Goal: Task Accomplishment & Management: Complete application form

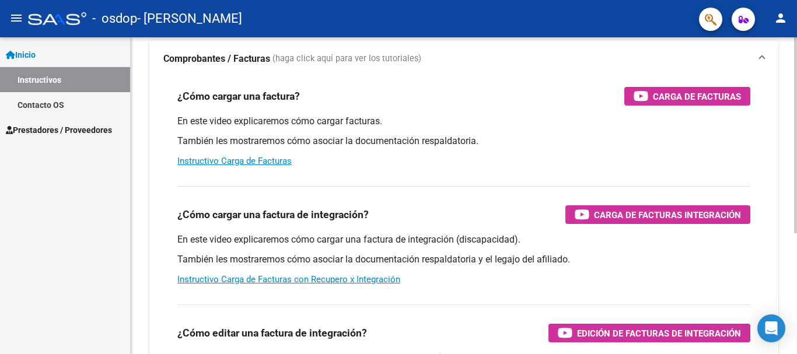
scroll to position [80, 0]
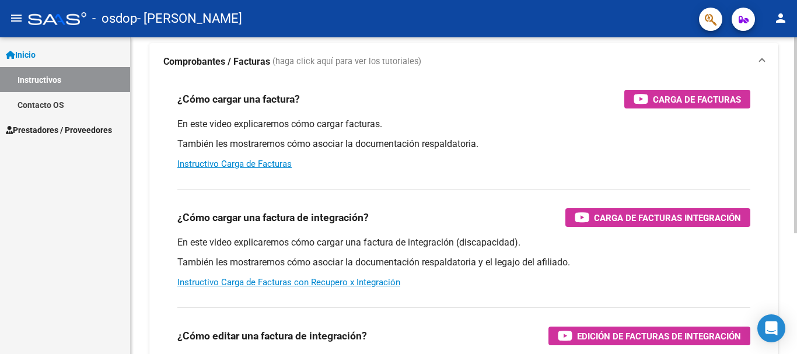
click at [790, 154] on div "Instructivos y Video Tutoriales SAAS Centro de Ayuda - Administración de O.S. C…" at bounding box center [466, 213] width 670 height 512
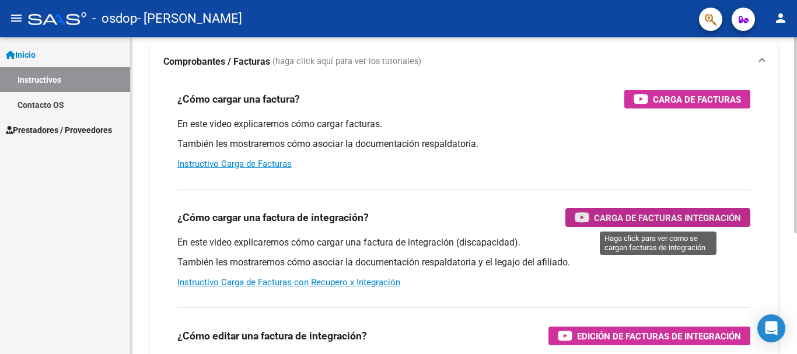
click at [652, 220] on span "Carga de Facturas Integración" at bounding box center [667, 218] width 147 height 15
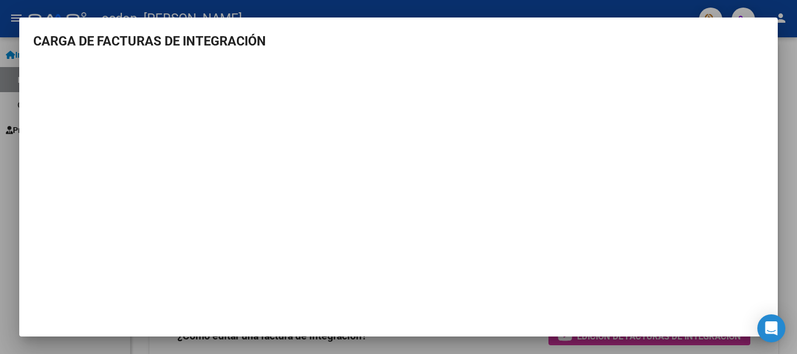
click at [795, 61] on div at bounding box center [398, 177] width 797 height 354
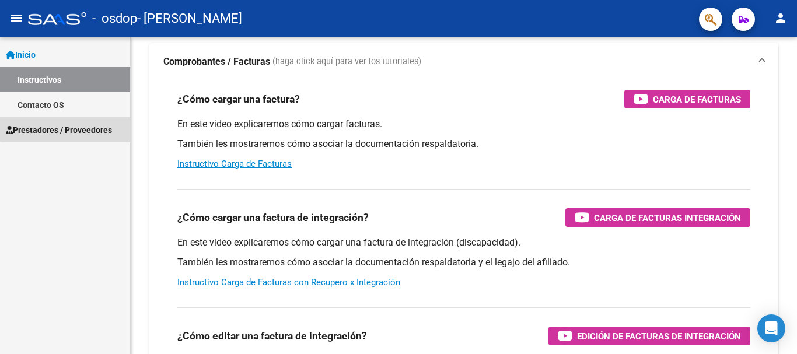
click at [86, 121] on link "Prestadores / Proveedores" at bounding box center [65, 129] width 130 height 25
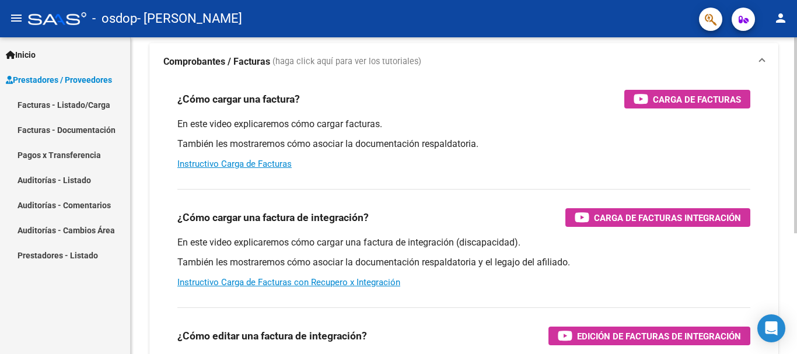
click at [377, 95] on div "¿Cómo cargar una factura? Carga de Facturas" at bounding box center [463, 99] width 573 height 19
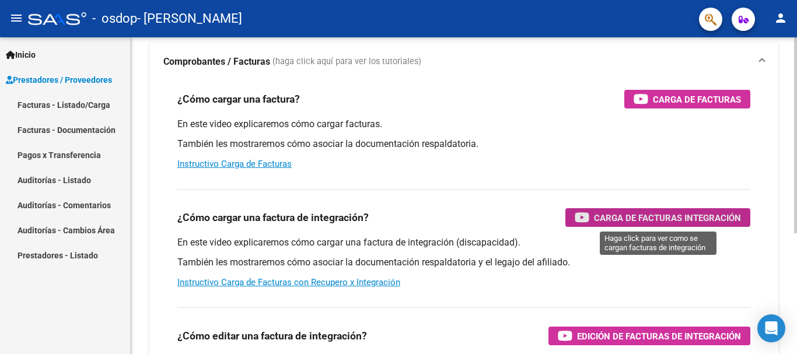
click at [625, 222] on span "Carga de Facturas Integración" at bounding box center [667, 218] width 147 height 15
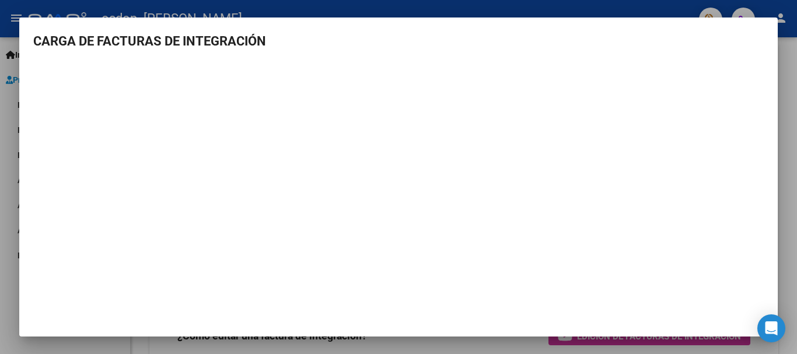
click at [797, 33] on div at bounding box center [398, 177] width 797 height 354
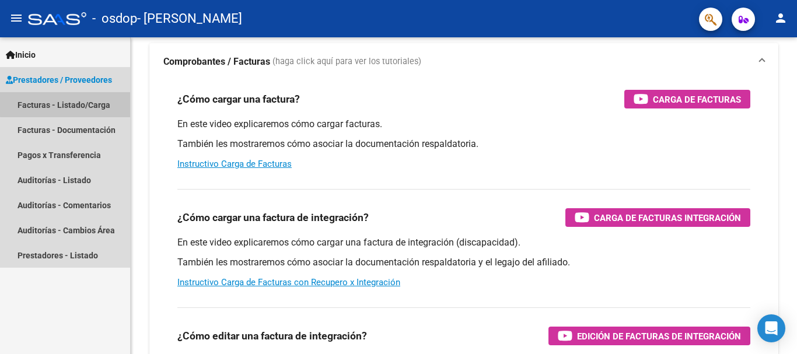
click at [71, 101] on link "Facturas - Listado/Carga" at bounding box center [65, 104] width 130 height 25
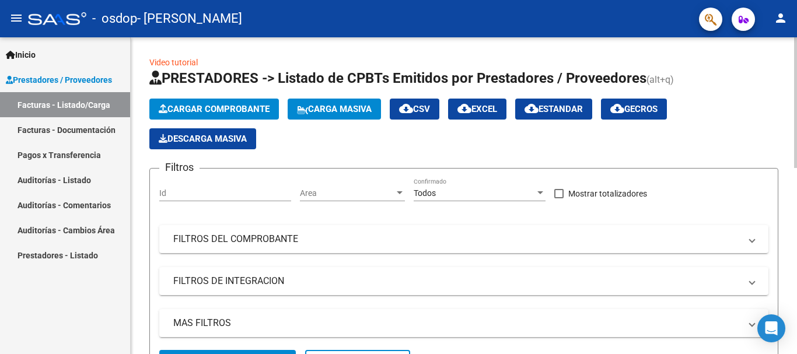
click at [797, 91] on div at bounding box center [796, 102] width 3 height 131
click at [210, 109] on span "Cargar Comprobante" at bounding box center [214, 109] width 111 height 11
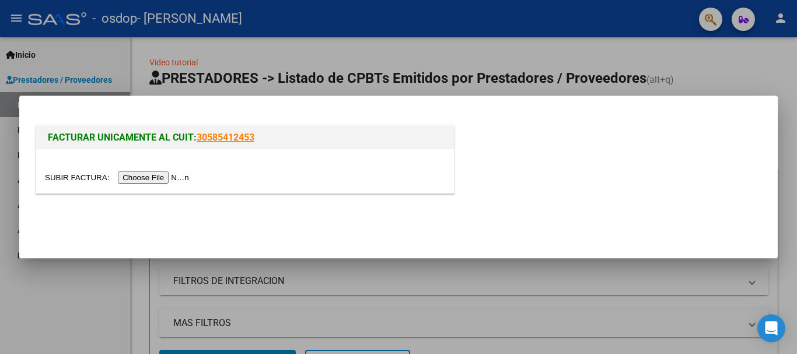
click at [172, 173] on input "file" at bounding box center [119, 178] width 148 height 12
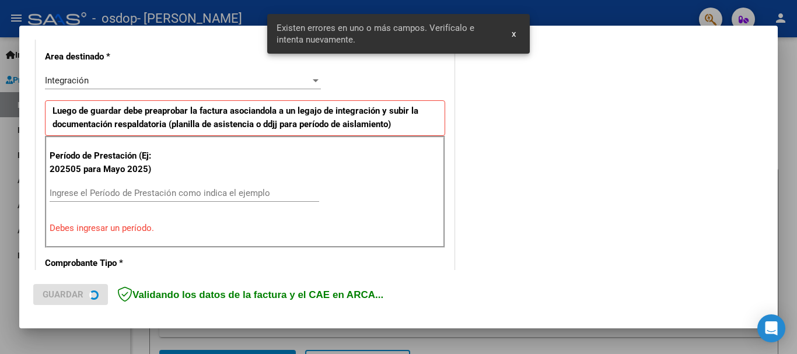
scroll to position [270, 0]
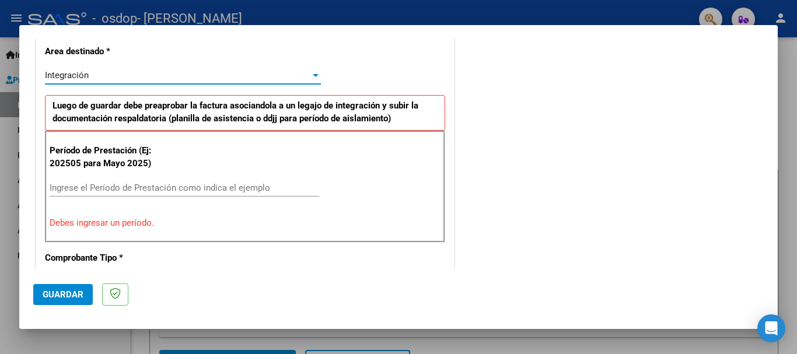
click at [241, 75] on div "Integración" at bounding box center [178, 75] width 266 height 11
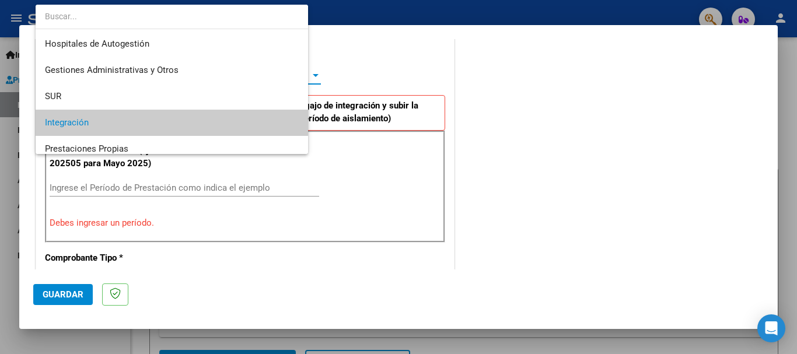
scroll to position [48, 0]
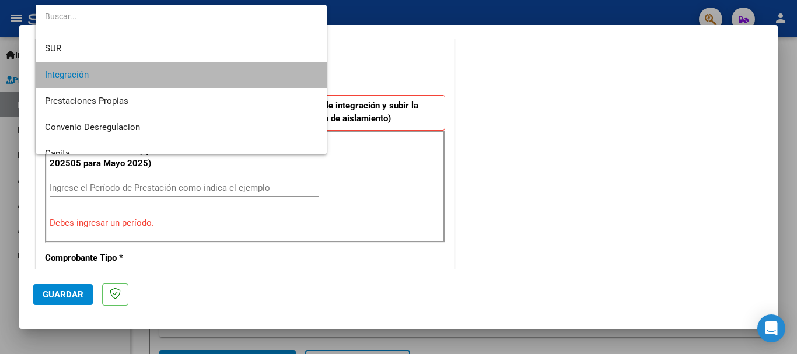
click at [241, 75] on span "Integración" at bounding box center [181, 75] width 273 height 26
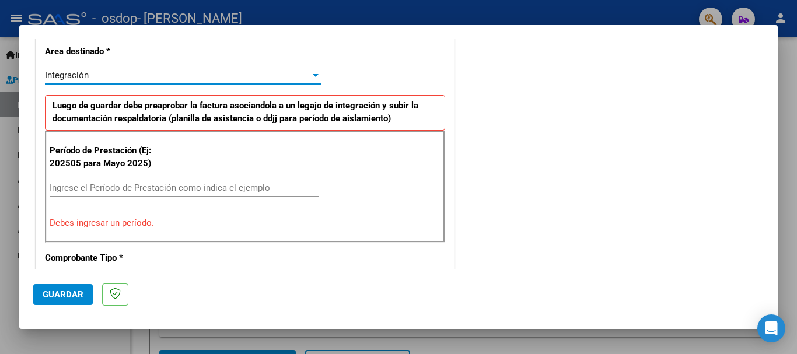
click at [173, 187] on input "Ingrese el Período de Prestación como indica el ejemplo" at bounding box center [185, 188] width 270 height 11
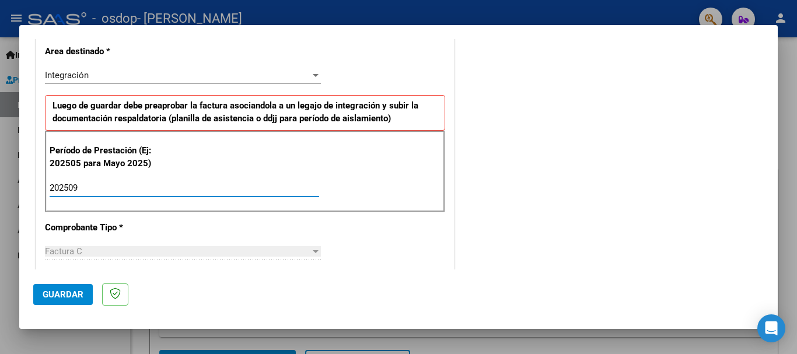
type input "202509"
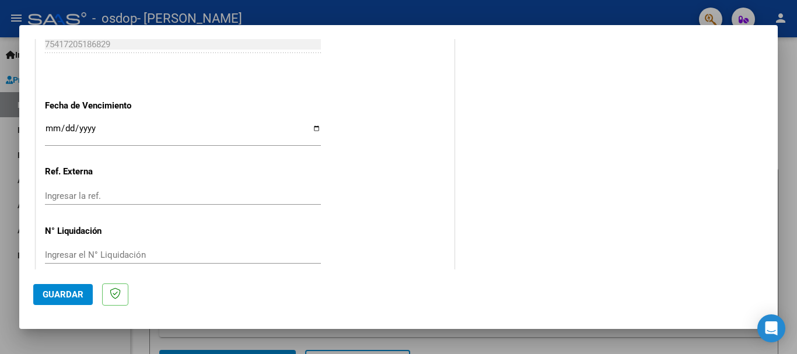
scroll to position [797, 0]
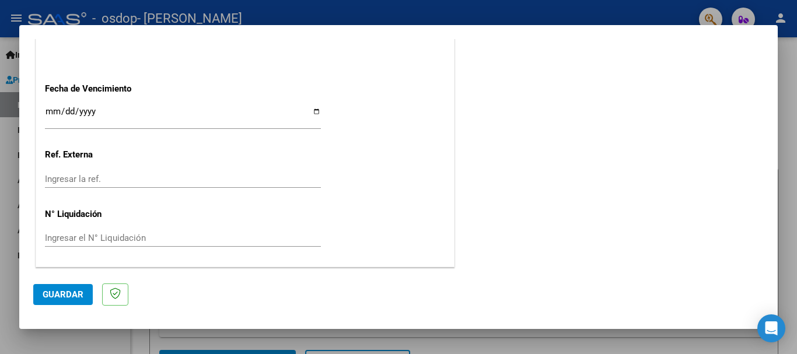
click at [79, 110] on input "Ingresar la fecha" at bounding box center [183, 116] width 276 height 19
click at [68, 296] on span "Guardar" at bounding box center [63, 295] width 41 height 11
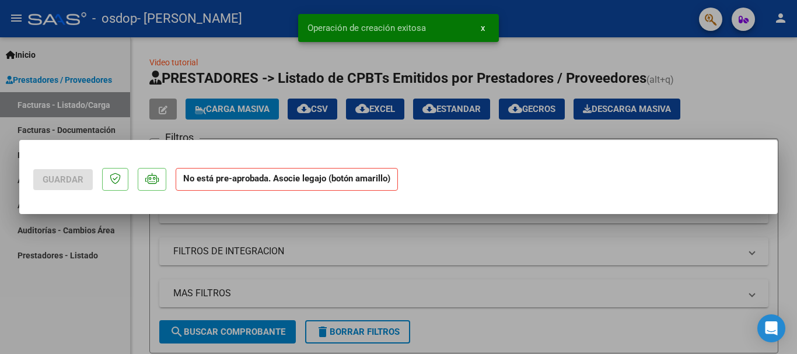
scroll to position [0, 0]
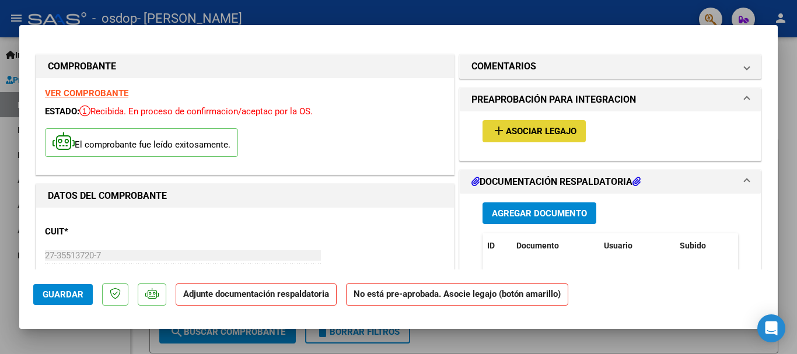
click at [539, 135] on span "Asociar Legajo" at bounding box center [541, 132] width 71 height 11
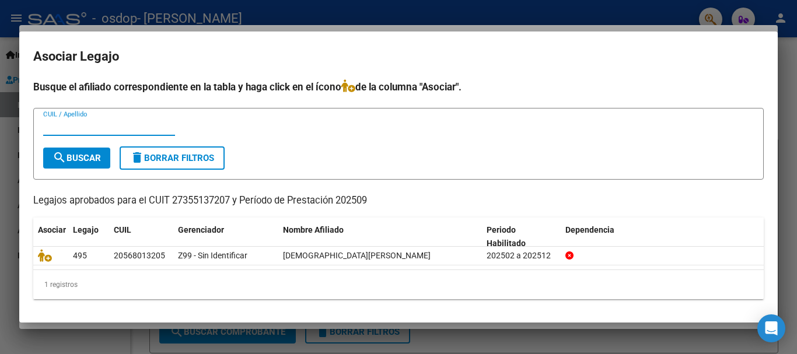
click at [678, 210] on div "Busque el afiliado correspondiente en la tabla y haga click en el ícono de la c…" at bounding box center [398, 189] width 731 height 220
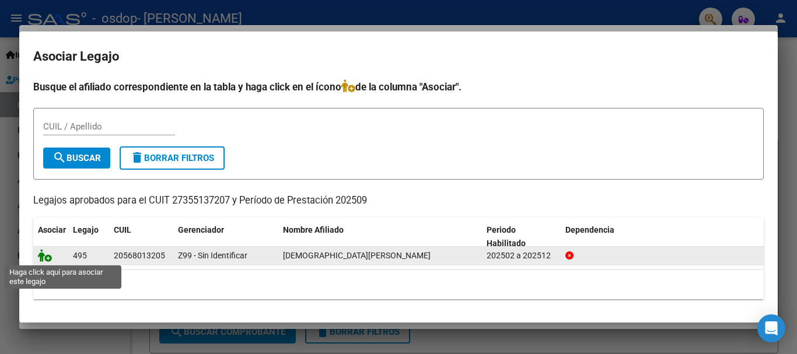
click at [45, 259] on icon at bounding box center [45, 255] width 14 height 13
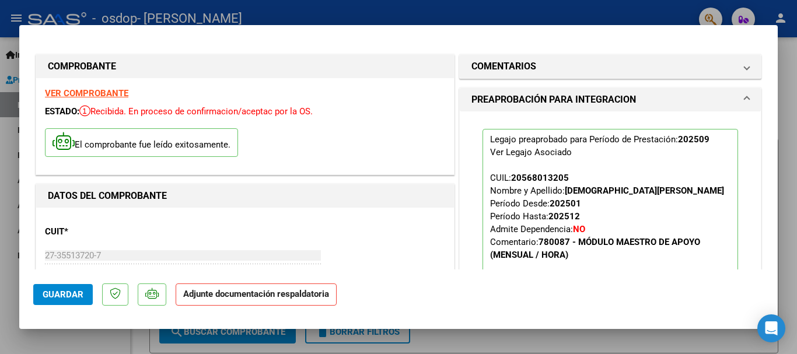
click at [753, 194] on mat-expansion-panel "PREAPROBACIÓN PARA INTEGRACION Legajo preaprobado para Período de Prestación: 2…" at bounding box center [610, 206] width 302 height 237
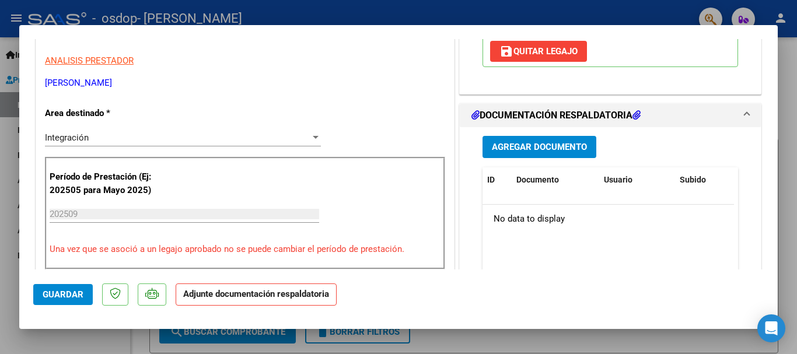
scroll to position [236, 0]
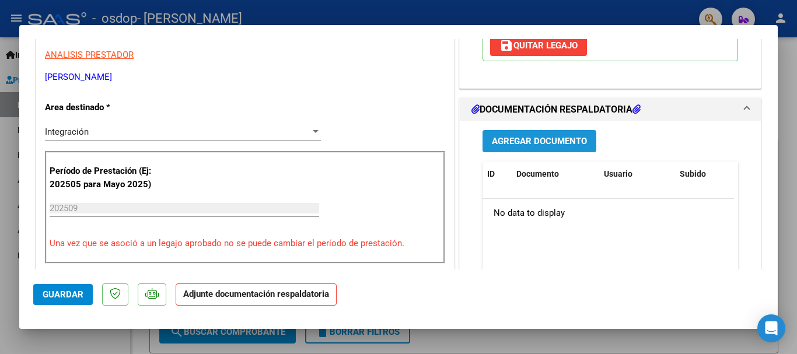
click at [561, 145] on span "Agregar Documento" at bounding box center [539, 142] width 95 height 11
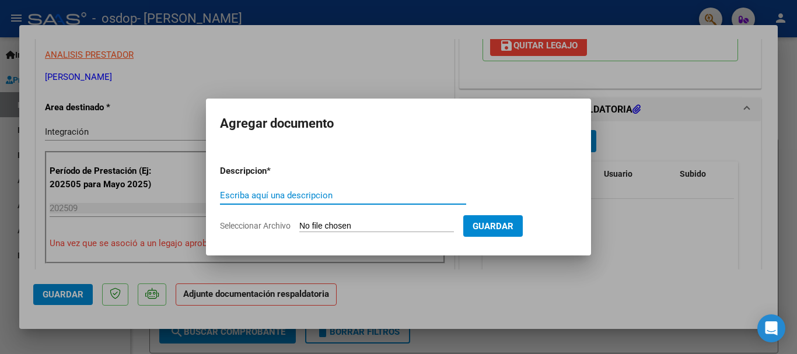
click at [338, 198] on input "Escriba aquí una descripcion" at bounding box center [343, 195] width 246 height 11
type input "planilla de asistencia docente de apoyo a la integración_septiembre"
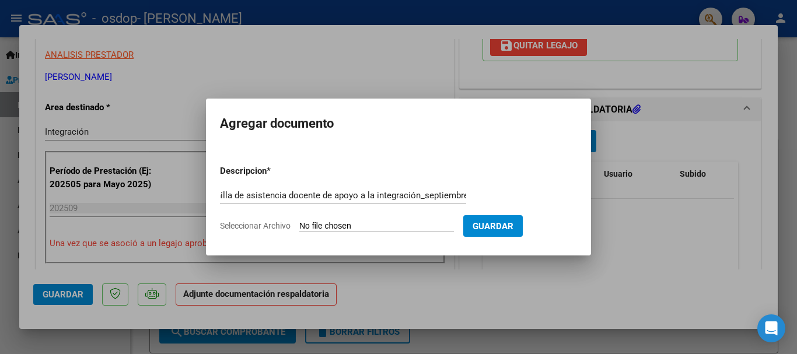
scroll to position [0, 0]
click at [351, 218] on form "Descripcion * planilla de asistencia docente de apoyo a la integración_septiemb…" at bounding box center [398, 198] width 357 height 85
click at [353, 229] on input "Seleccionar Archivo" at bounding box center [376, 226] width 155 height 11
type input "C:\fakepath\Planilla de Asistencia maestra de apoyo-integracion - septiembre.pdf"
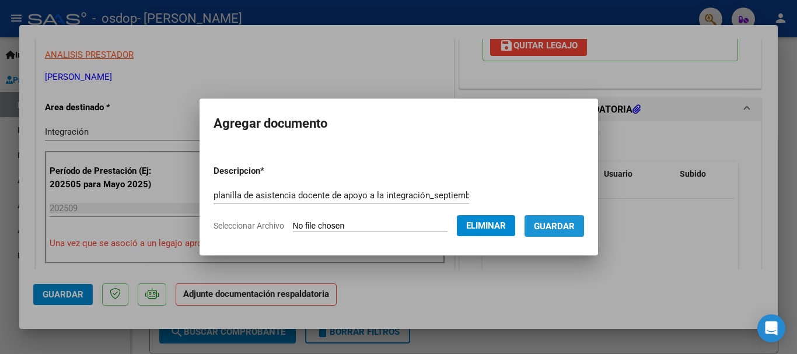
click at [562, 227] on span "Guardar" at bounding box center [554, 226] width 41 height 11
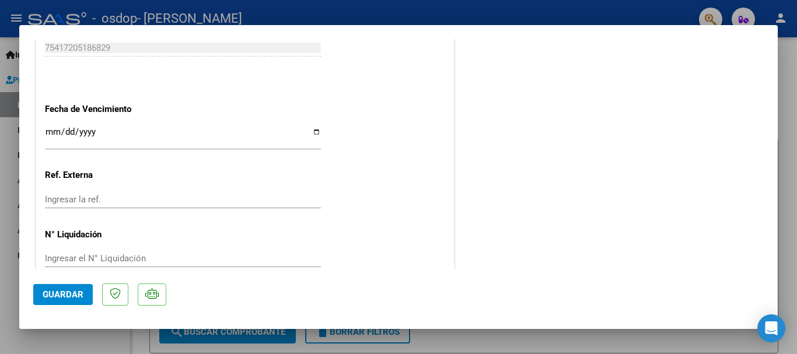
scroll to position [814, 0]
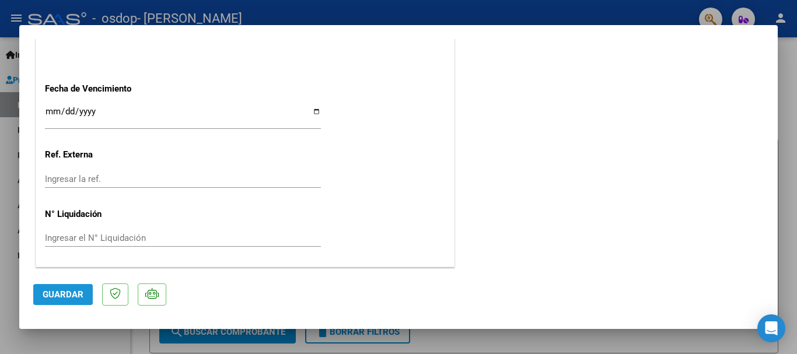
click at [53, 293] on span "Guardar" at bounding box center [63, 295] width 41 height 11
click at [797, 194] on div at bounding box center [398, 177] width 797 height 354
type input "$ 0,00"
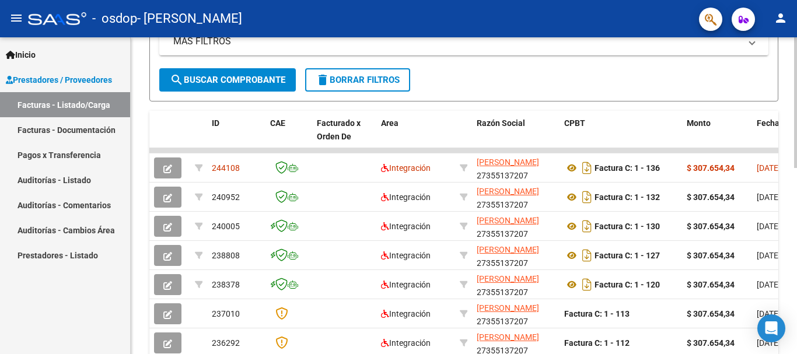
scroll to position [288, 0]
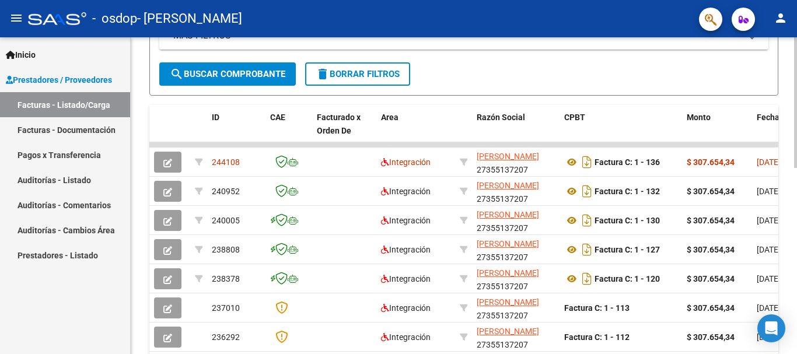
click at [797, 216] on div at bounding box center [796, 223] width 3 height 131
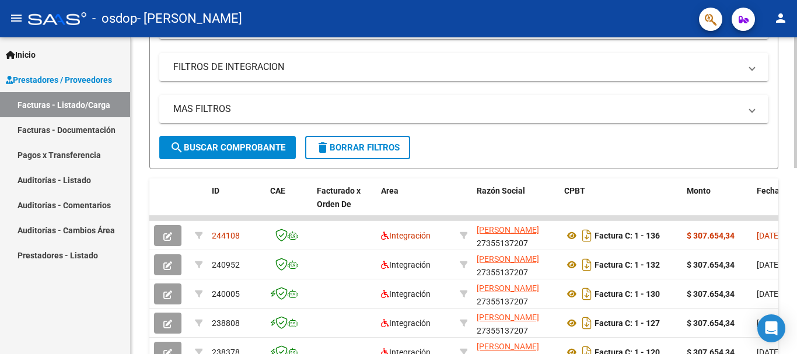
scroll to position [211, 0]
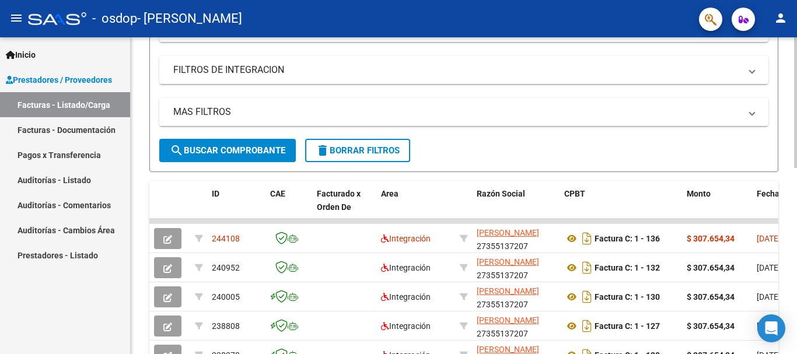
click at [780, 138] on div "Video tutorial PRESTADORES -> Listado de CPBTs Emitidos por Prestadores / Prove…" at bounding box center [466, 206] width 670 height 761
